Goal: Information Seeking & Learning: Learn about a topic

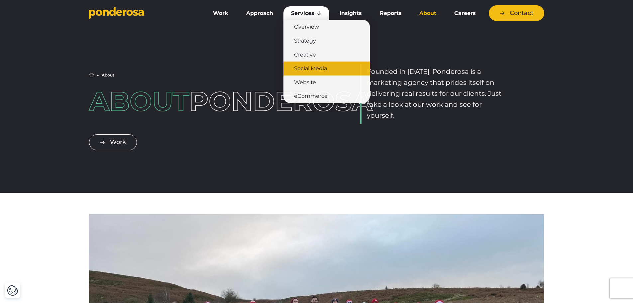
click at [314, 68] on link "Social Media" at bounding box center [326, 68] width 86 height 14
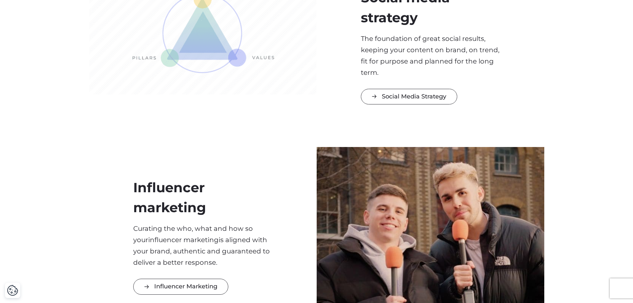
scroll to position [232, 0]
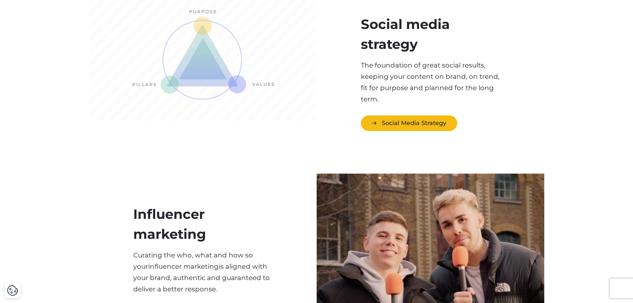
click at [403, 126] on link "Social Media Strategy" at bounding box center [409, 123] width 96 height 16
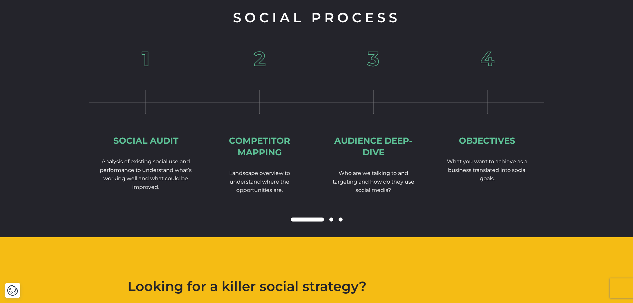
scroll to position [895, 0]
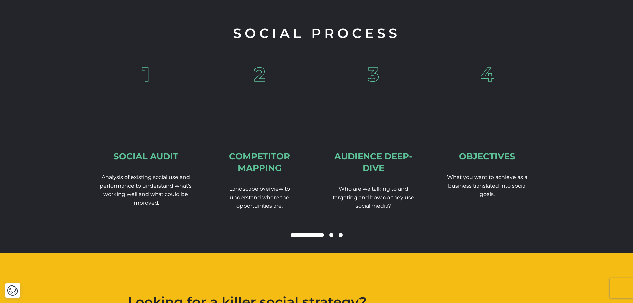
click at [331, 233] on span at bounding box center [331, 235] width 4 height 4
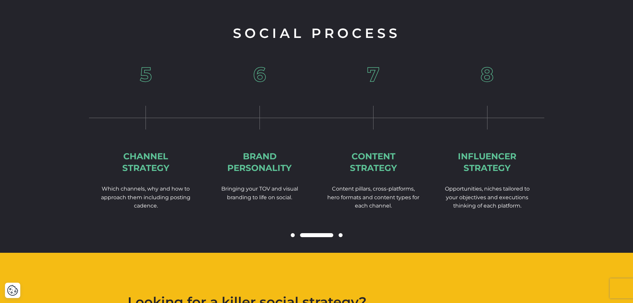
click at [341, 233] on span at bounding box center [340, 235] width 4 height 4
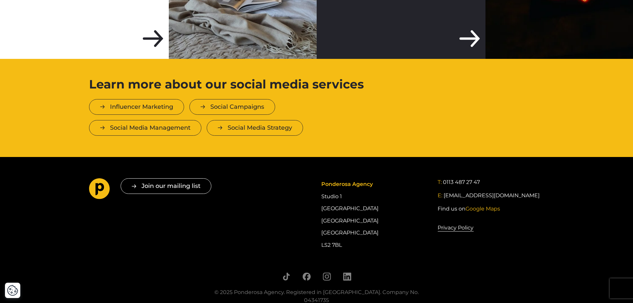
scroll to position [1394, 0]
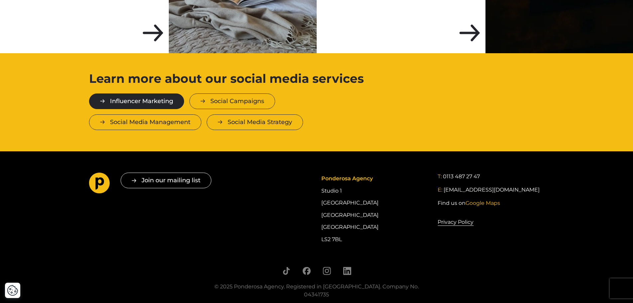
click at [159, 93] on link "Influencer Marketing" at bounding box center [136, 101] width 95 height 16
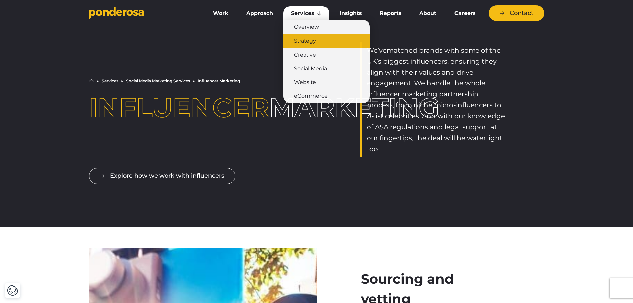
click at [318, 42] on link "Strategy" at bounding box center [326, 41] width 86 height 14
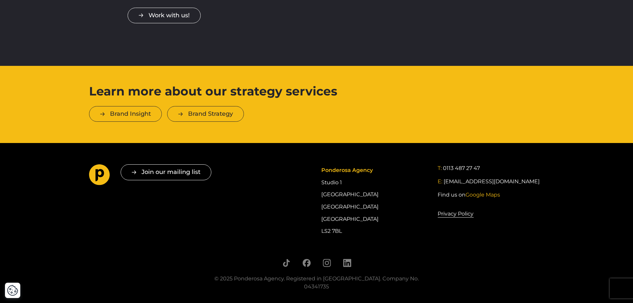
scroll to position [1926, 0]
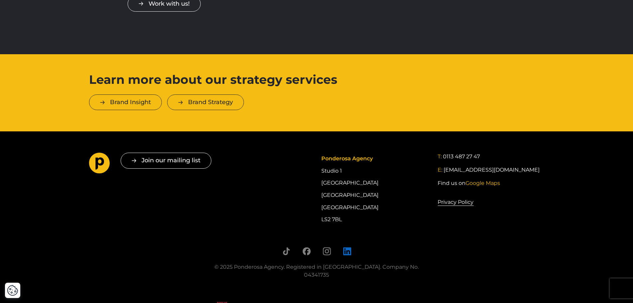
click at [348, 247] on icon "Follow us on LinkedIn" at bounding box center [347, 251] width 8 height 8
